Goal: Task Accomplishment & Management: Use online tool/utility

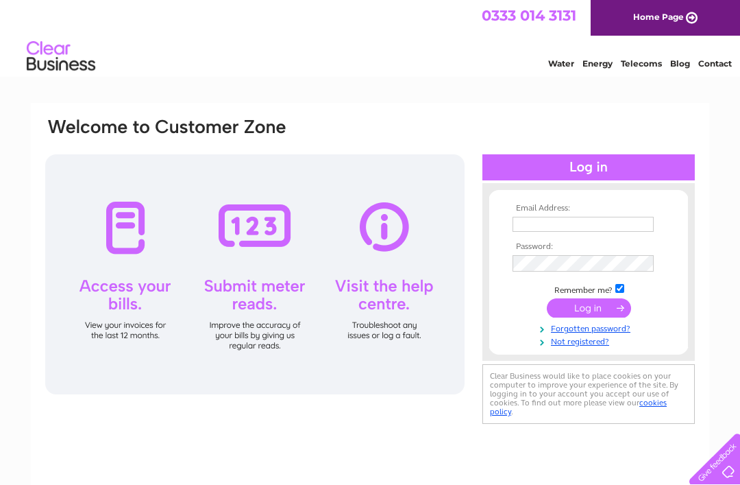
click at [540, 221] on input "text" at bounding box center [583, 224] width 141 height 15
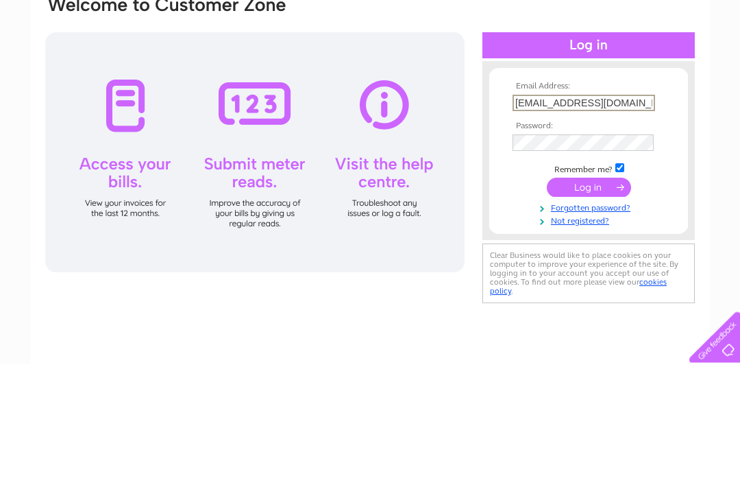
type input "[EMAIL_ADDRESS][DOMAIN_NAME]"
click at [594, 300] on input "submit" at bounding box center [589, 309] width 84 height 19
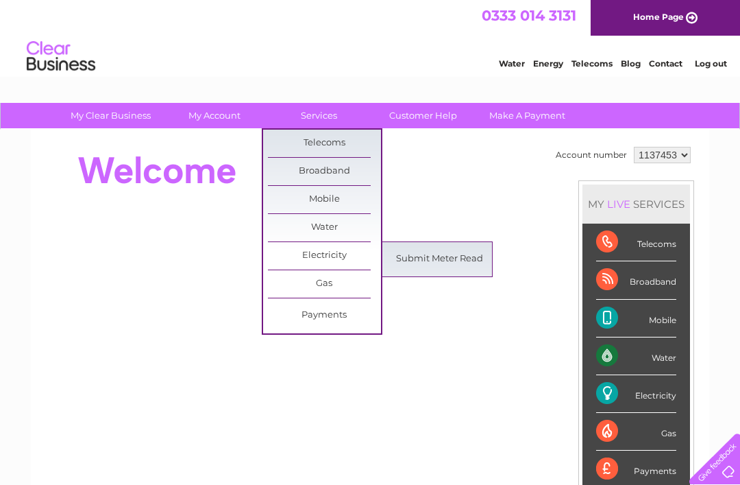
click at [434, 254] on link "Submit Meter Read" at bounding box center [439, 258] width 113 height 27
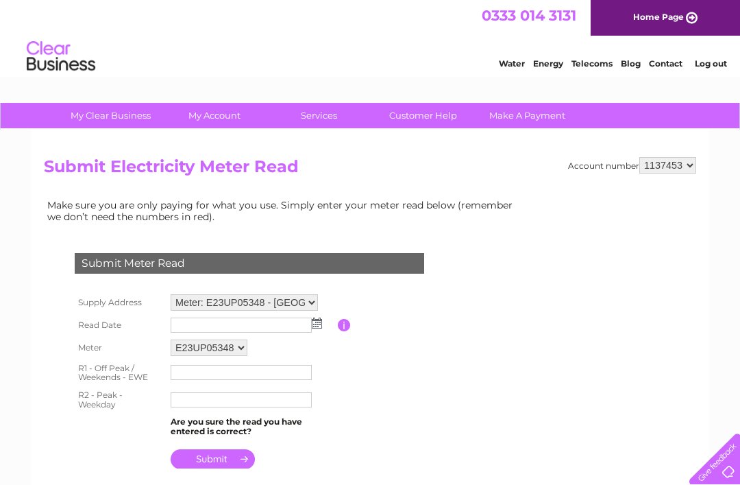
click at [321, 328] on img at bounding box center [317, 322] width 10 height 11
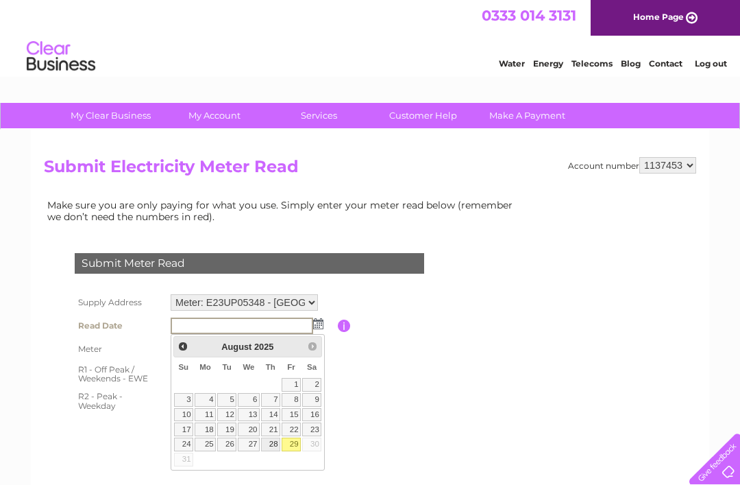
click at [275, 440] on link "28" at bounding box center [270, 444] width 19 height 14
type input "2025/08/28"
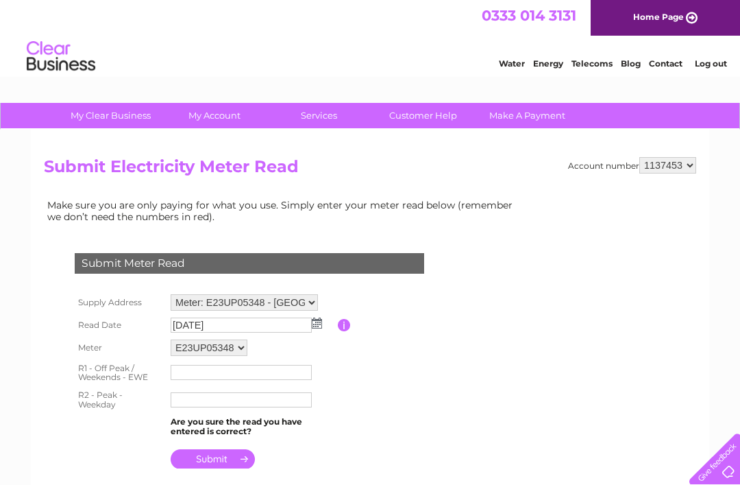
click at [194, 373] on input "text" at bounding box center [241, 372] width 141 height 15
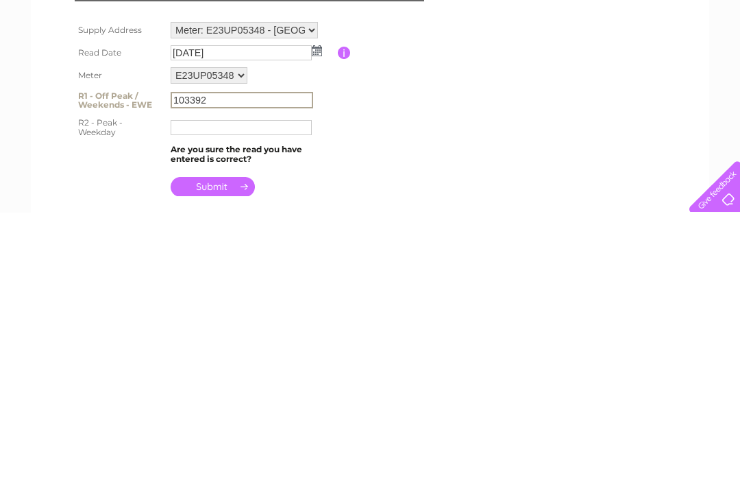
type input "103392"
click at [194, 392] on input "text" at bounding box center [241, 399] width 141 height 15
type input "19626"
click at [218, 449] on input "submit" at bounding box center [213, 458] width 84 height 19
